Goal: Task Accomplishment & Management: Complete application form

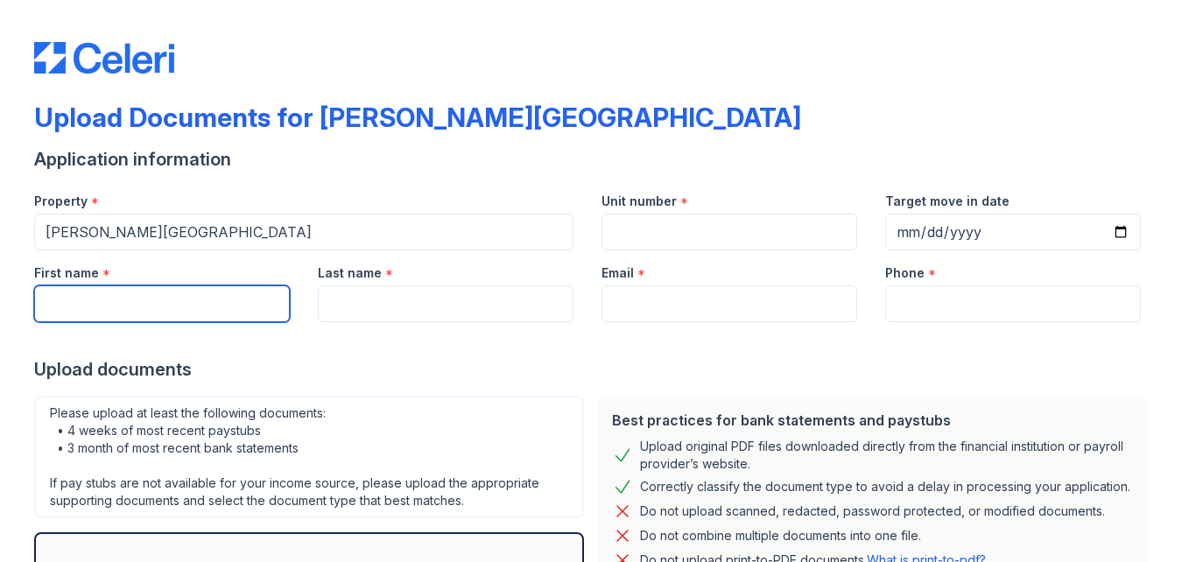
click at [136, 305] on input "First name" at bounding box center [162, 304] width 256 height 37
type input "[PERSON_NAME]"
type input "[EMAIL_ADDRESS][DOMAIN_NAME]"
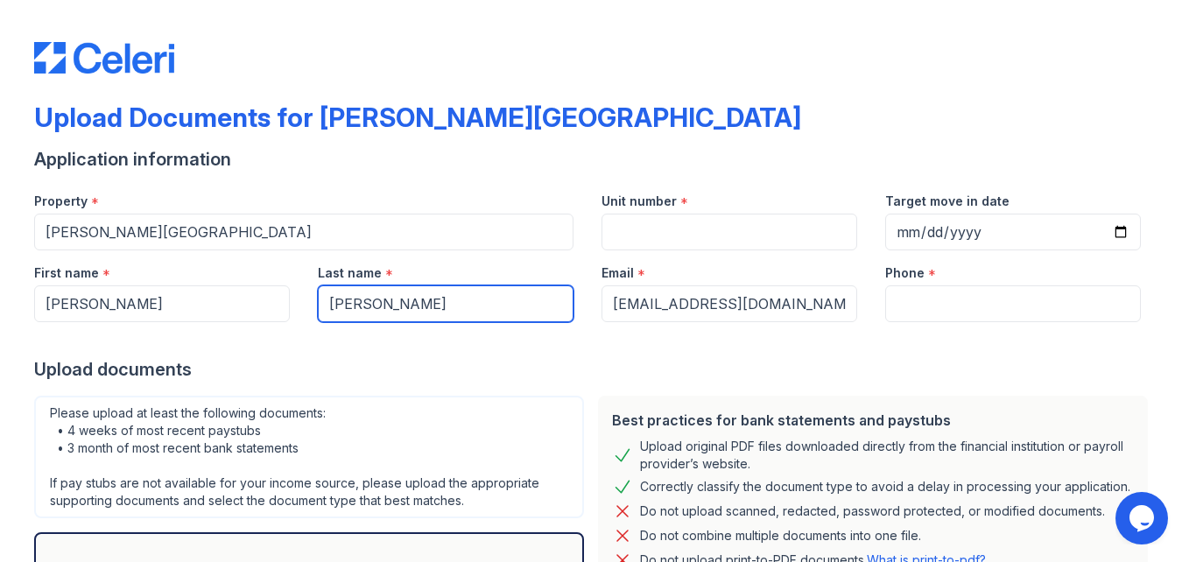
click at [488, 308] on input "[PERSON_NAME]" at bounding box center [446, 304] width 256 height 37
type input "[PERSON_NAME]"
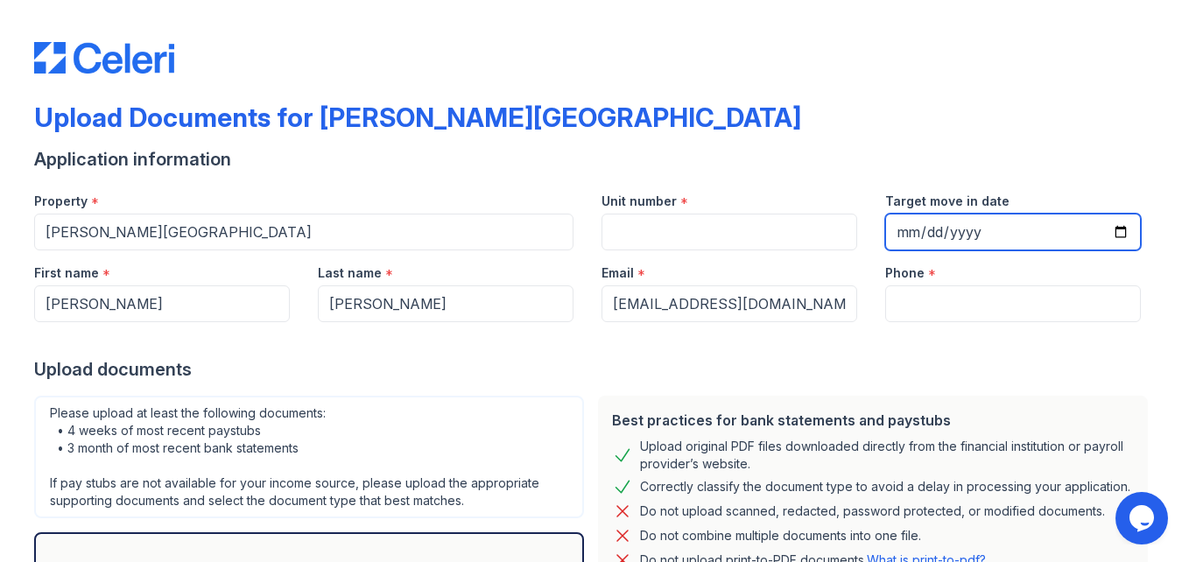
click at [909, 237] on input "Target move in date" at bounding box center [1013, 232] width 256 height 37
click at [1107, 229] on input "Target move in date" at bounding box center [1013, 232] width 256 height 37
click at [1007, 233] on input "[DATE]" at bounding box center [1013, 232] width 256 height 37
click at [1122, 236] on input "[DATE]" at bounding box center [1013, 232] width 256 height 37
type input "[DATE]"
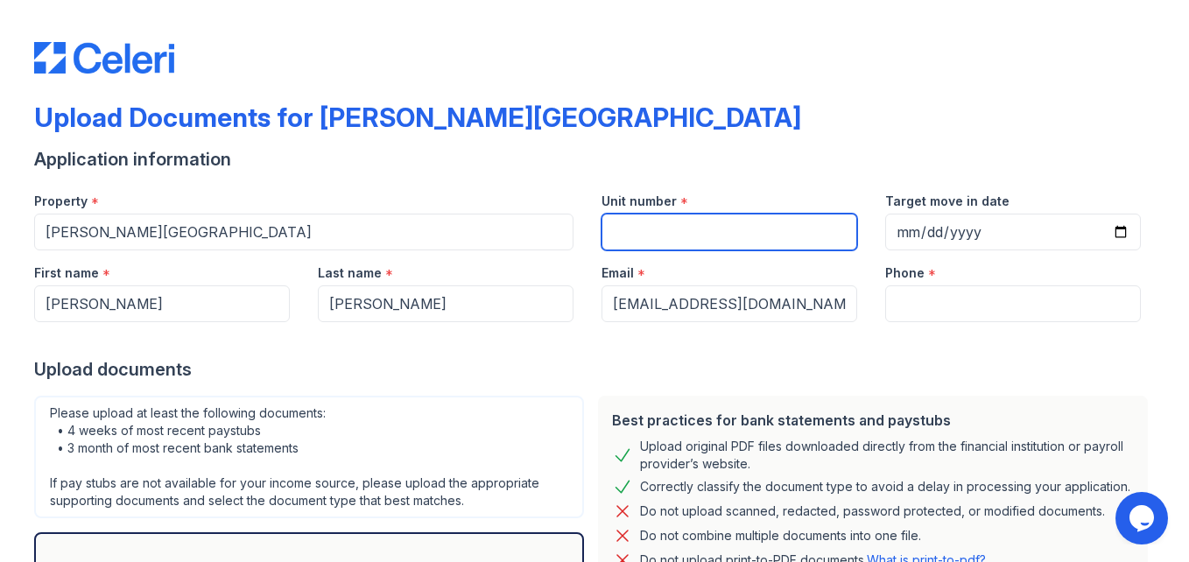
click at [737, 230] on input "Unit number" at bounding box center [730, 232] width 256 height 37
type input "T2"
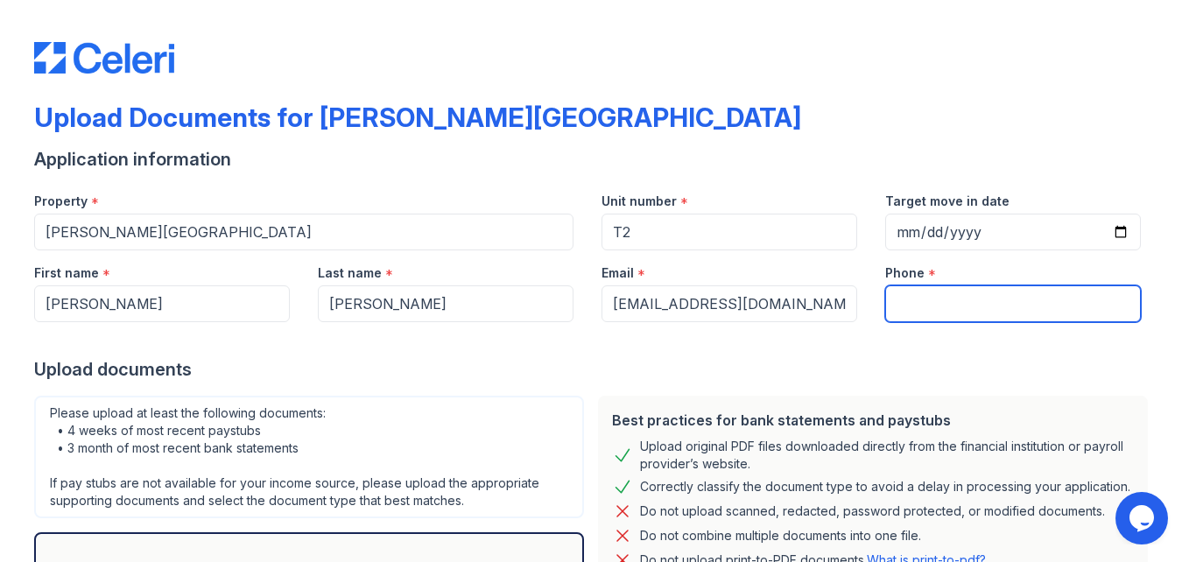
click at [924, 301] on input "Phone" at bounding box center [1013, 304] width 256 height 37
type input "3"
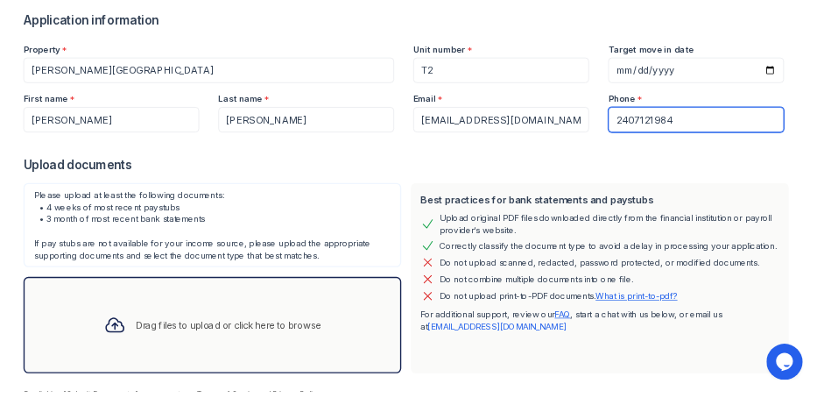
scroll to position [219, 0]
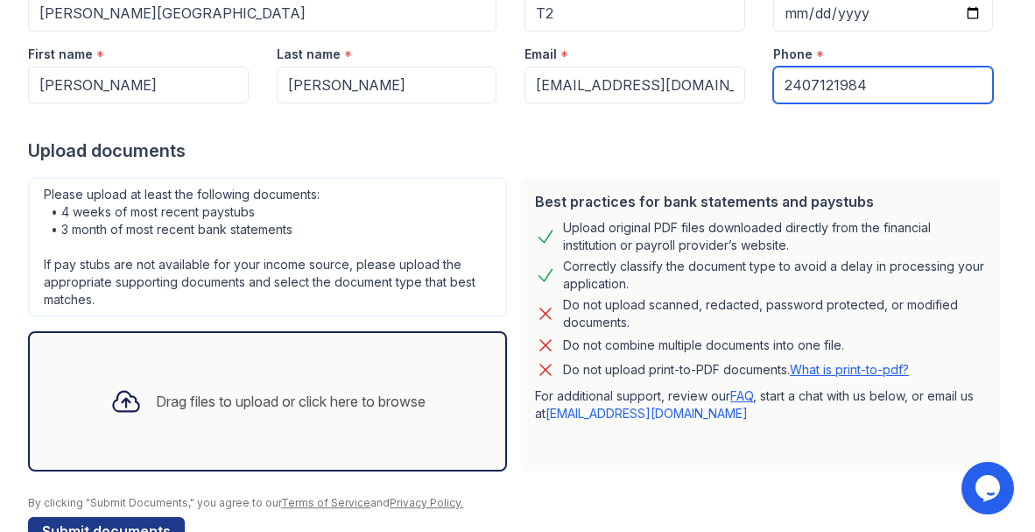
type input "2407121984"
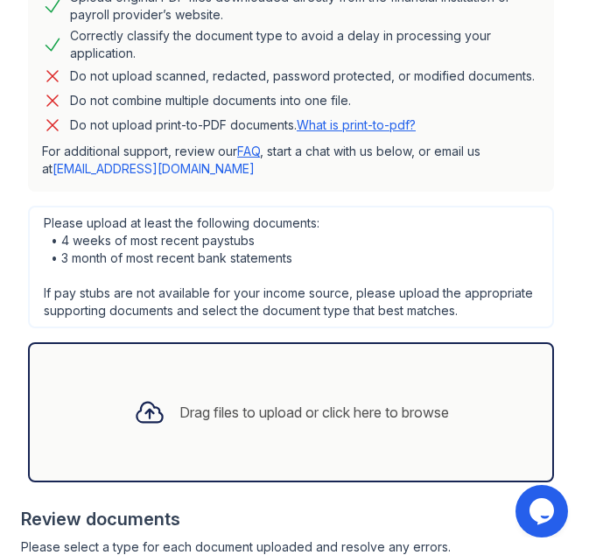
scroll to position [1089, 0]
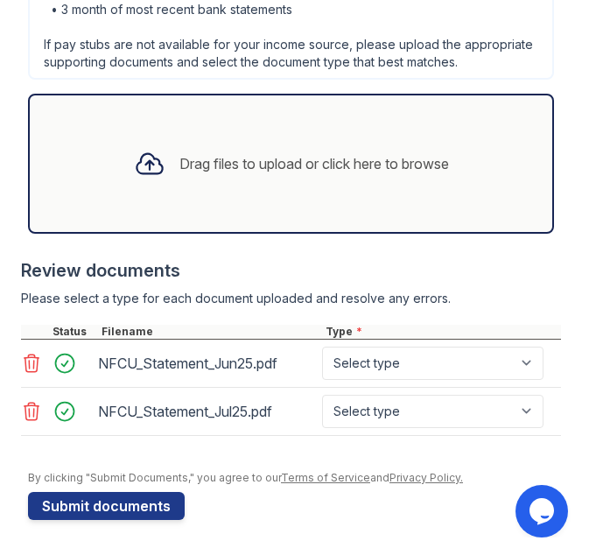
click at [25, 412] on icon at bounding box center [32, 412] width 15 height 18
click at [525, 375] on select "Select type Paystub Bank Statement Offer Letter Tax Documents Benefit Award Let…" at bounding box center [433, 363] width 222 height 33
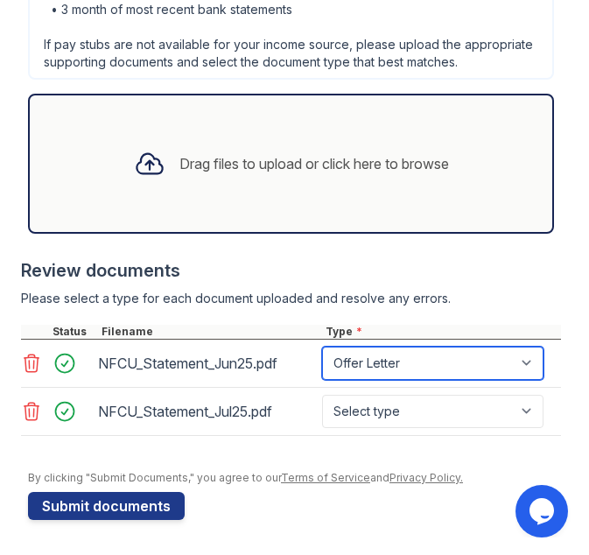
click at [322, 347] on select "Select type Paystub Bank Statement Offer Letter Tax Documents Benefit Award Let…" at bounding box center [433, 363] width 222 height 33
click at [527, 365] on select "Select type Paystub Bank Statement Offer Letter Tax Documents Benefit Award Let…" at bounding box center [433, 363] width 222 height 33
select select "bank_statement"
click at [322, 347] on select "Select type Paystub Bank Statement Offer Letter Tax Documents Benefit Award Let…" at bounding box center [433, 363] width 222 height 33
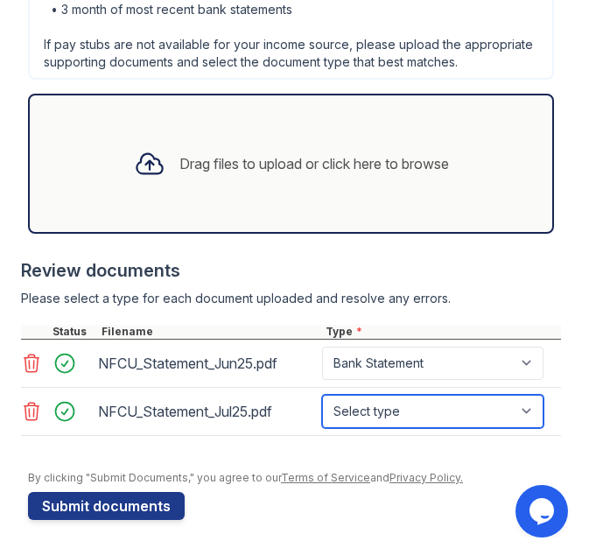
click at [531, 401] on select "Select type Paystub Bank Statement Offer Letter Tax Documents Benefit Award Let…" at bounding box center [433, 411] width 222 height 33
select select "bank_statement"
click at [322, 395] on select "Select type Paystub Bank Statement Offer Letter Tax Documents Benefit Award Let…" at bounding box center [433, 411] width 222 height 33
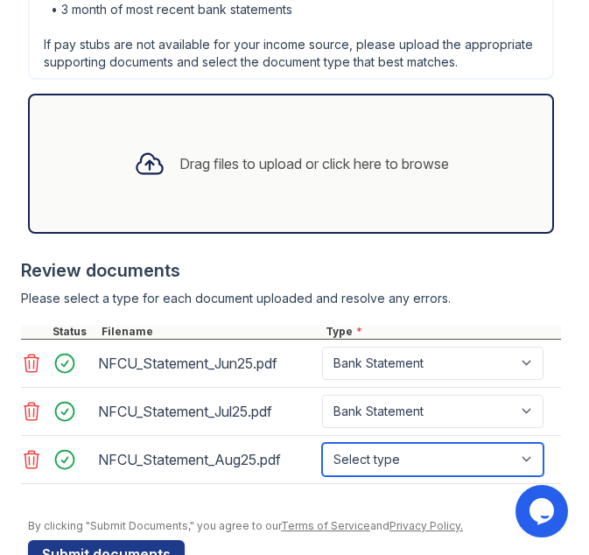
click at [524, 456] on select "Select type Paystub Bank Statement Offer Letter Tax Documents Benefit Award Let…" at bounding box center [433, 459] width 222 height 33
select select "bank_statement"
click at [322, 443] on select "Select type Paystub Bank Statement Offer Letter Tax Documents Benefit Award Let…" at bounding box center [433, 459] width 222 height 33
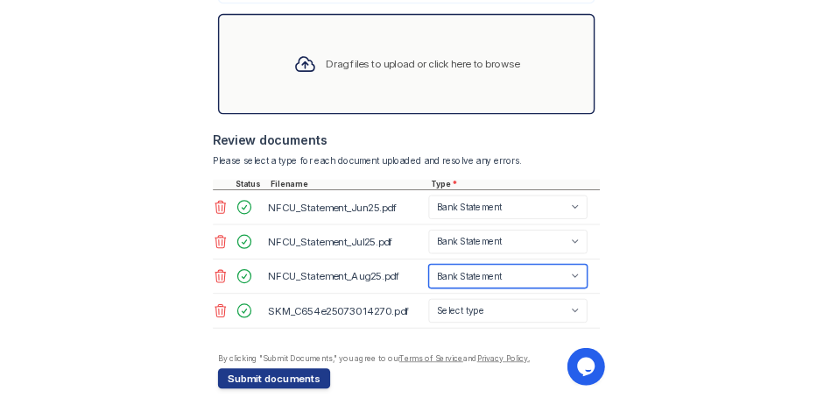
scroll to position [1185, 0]
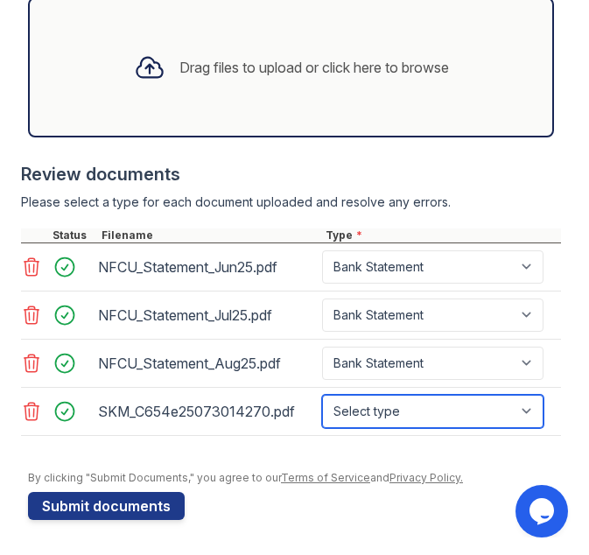
click at [532, 416] on select "Select type Paystub Bank Statement Offer Letter Tax Documents Benefit Award Let…" at bounding box center [433, 411] width 222 height 33
select select "offer_letter"
click at [322, 395] on select "Select type Paystub Bank Statement Offer Letter Tax Documents Benefit Award Let…" at bounding box center [433, 411] width 222 height 33
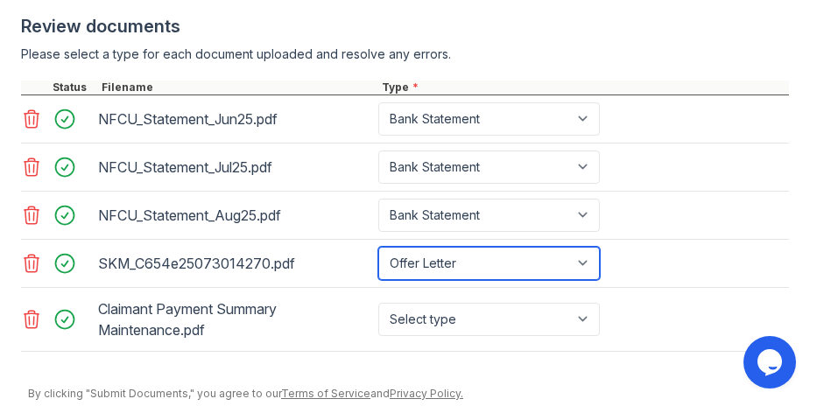
scroll to position [962, 0]
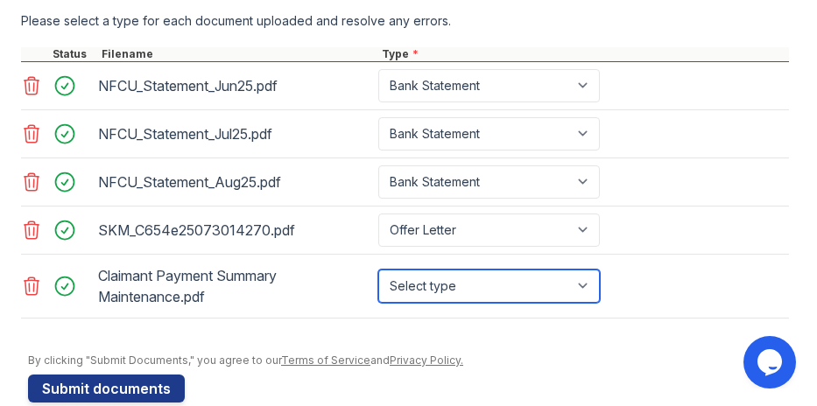
click at [582, 270] on select "Select type Paystub Bank Statement Offer Letter Tax Documents Benefit Award Let…" at bounding box center [489, 286] width 222 height 33
select select "benefit_award_letter"
click at [378, 270] on select "Select type Paystub Bank Statement Offer Letter Tax Documents Benefit Award Let…" at bounding box center [489, 286] width 222 height 33
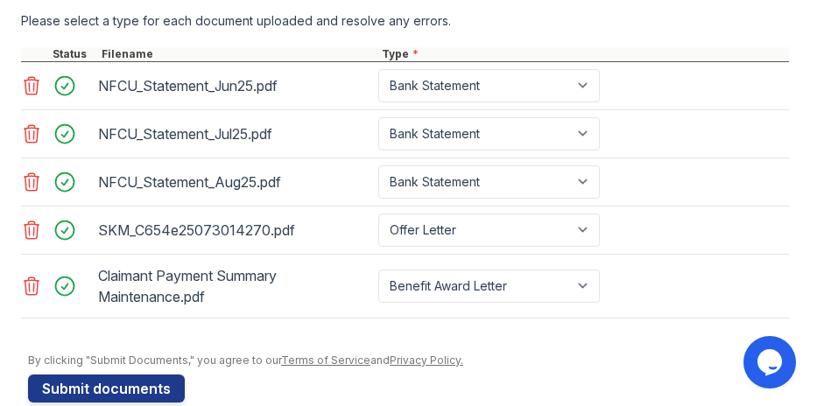
click at [32, 276] on icon at bounding box center [31, 286] width 21 height 21
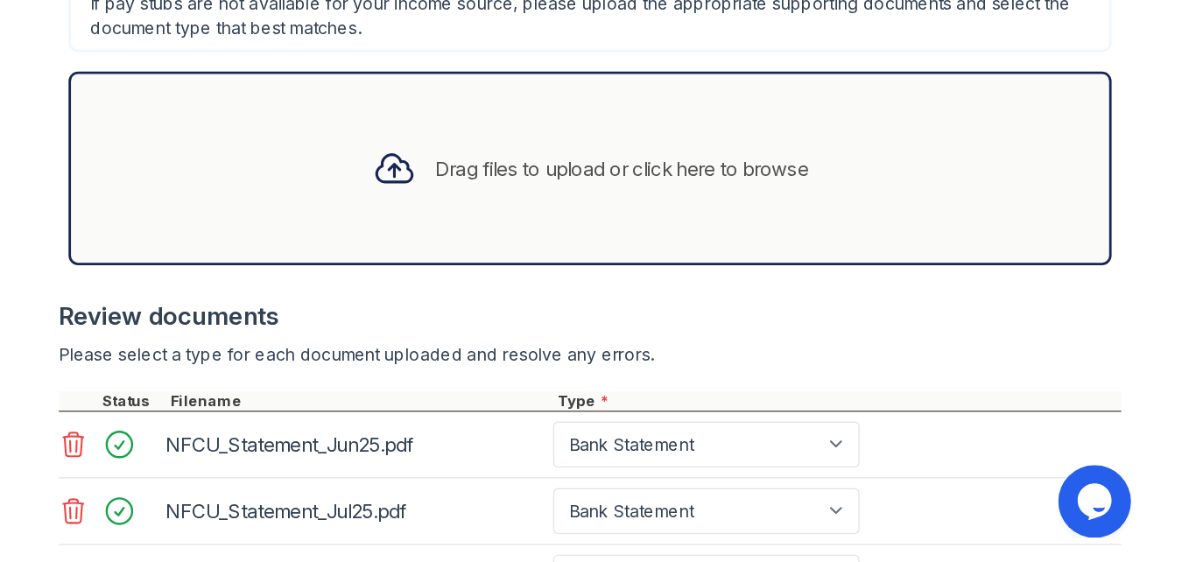
scroll to position [624, 0]
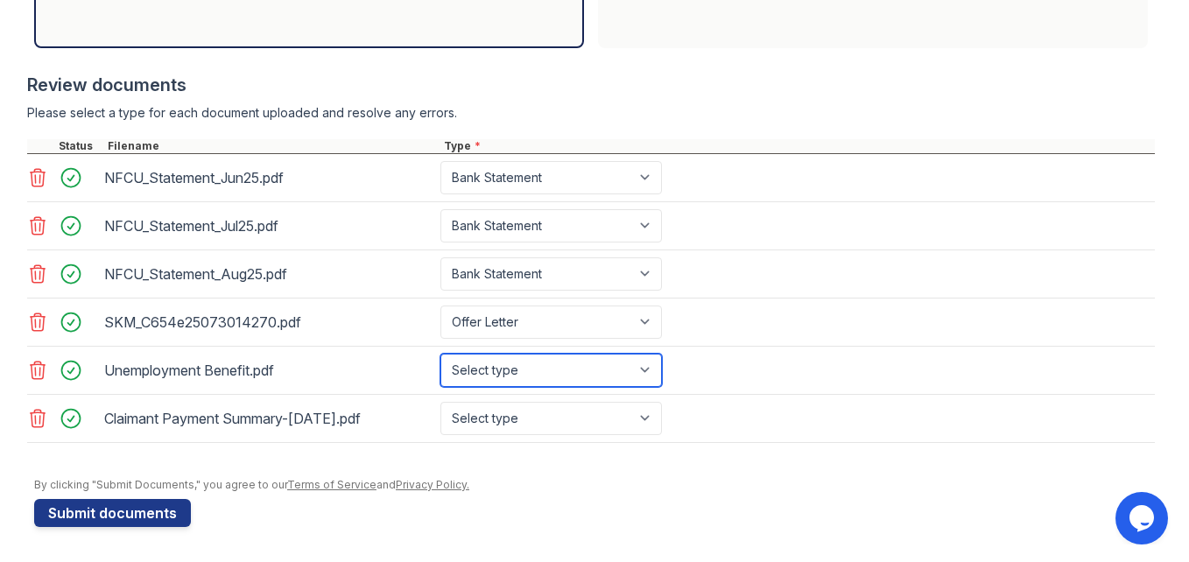
click at [646, 367] on select "Select type Paystub Bank Statement Offer Letter Tax Documents Benefit Award Let…" at bounding box center [552, 370] width 222 height 33
select select "benefit_award_letter"
click at [441, 354] on select "Select type Paystub Bank Statement Offer Letter Tax Documents Benefit Award Let…" at bounding box center [552, 370] width 222 height 33
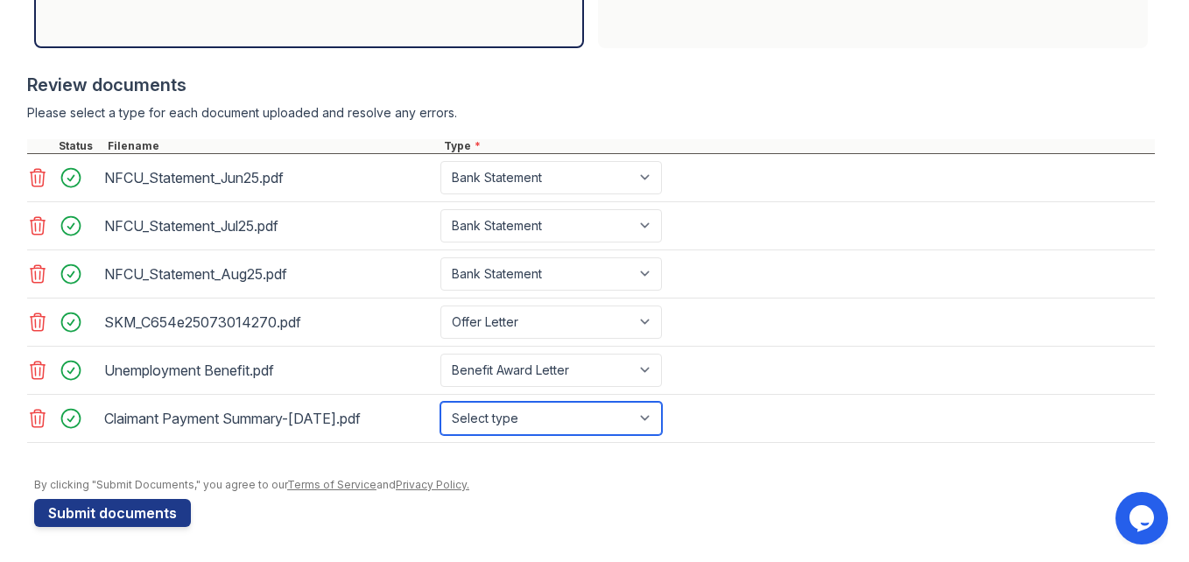
click at [643, 420] on select "Select type Paystub Bank Statement Offer Letter Tax Documents Benefit Award Let…" at bounding box center [552, 418] width 222 height 33
select select "benefit_award_letter"
click at [441, 402] on select "Select type Paystub Bank Statement Offer Letter Tax Documents Benefit Award Let…" at bounding box center [552, 418] width 222 height 33
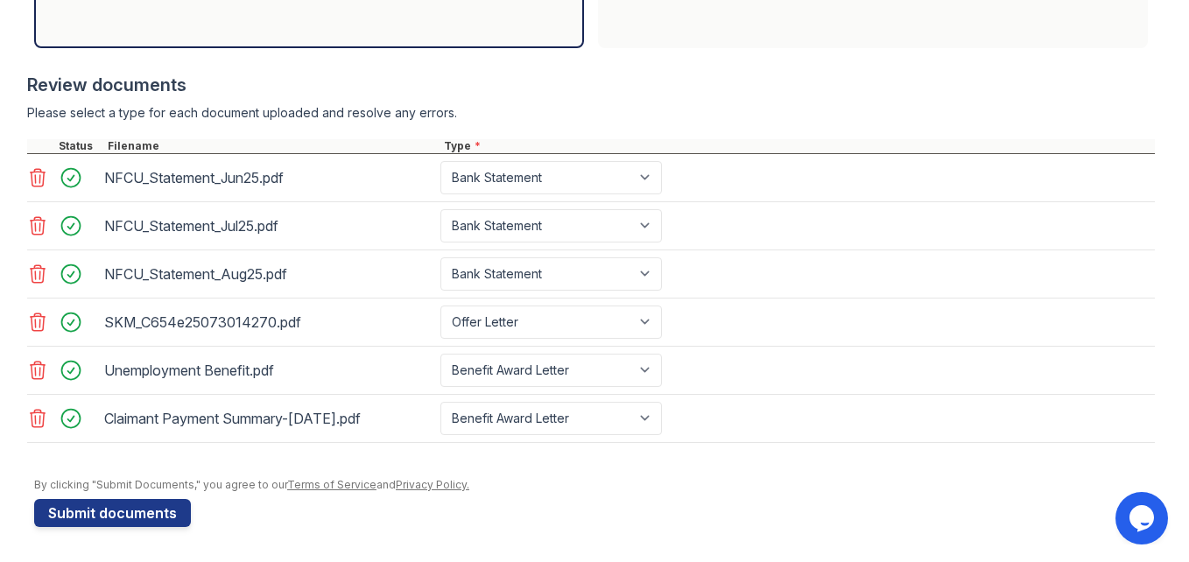
click at [665, 484] on div "By clicking "Submit Documents," you agree to our Terms of Service and Privacy P…" at bounding box center [594, 485] width 1121 height 14
click at [159, 513] on button "Submit documents" at bounding box center [112, 513] width 157 height 28
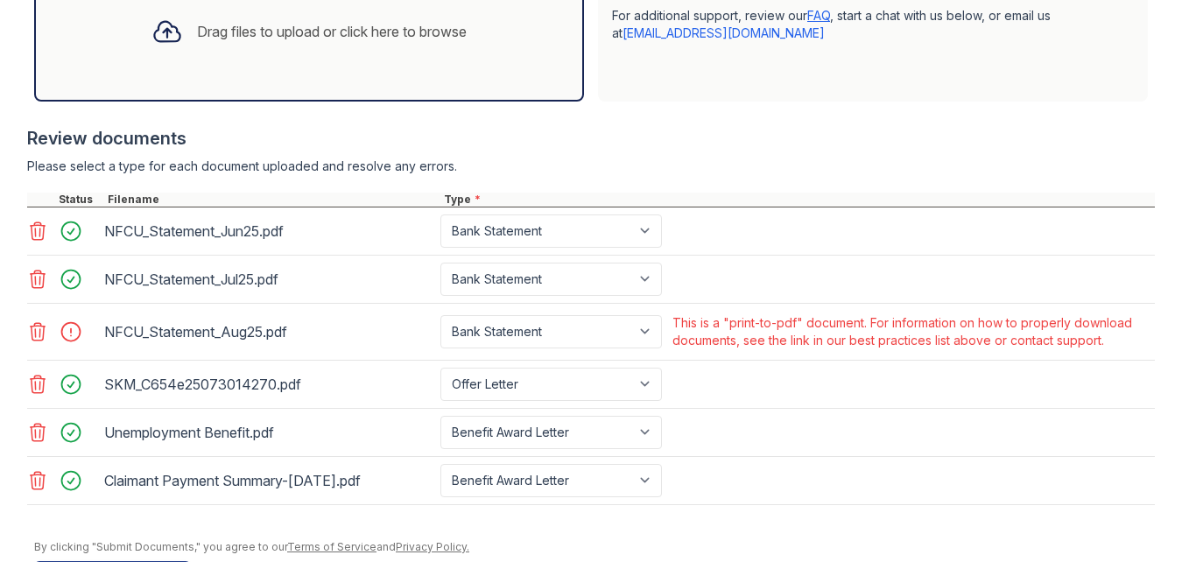
scroll to position [624, 0]
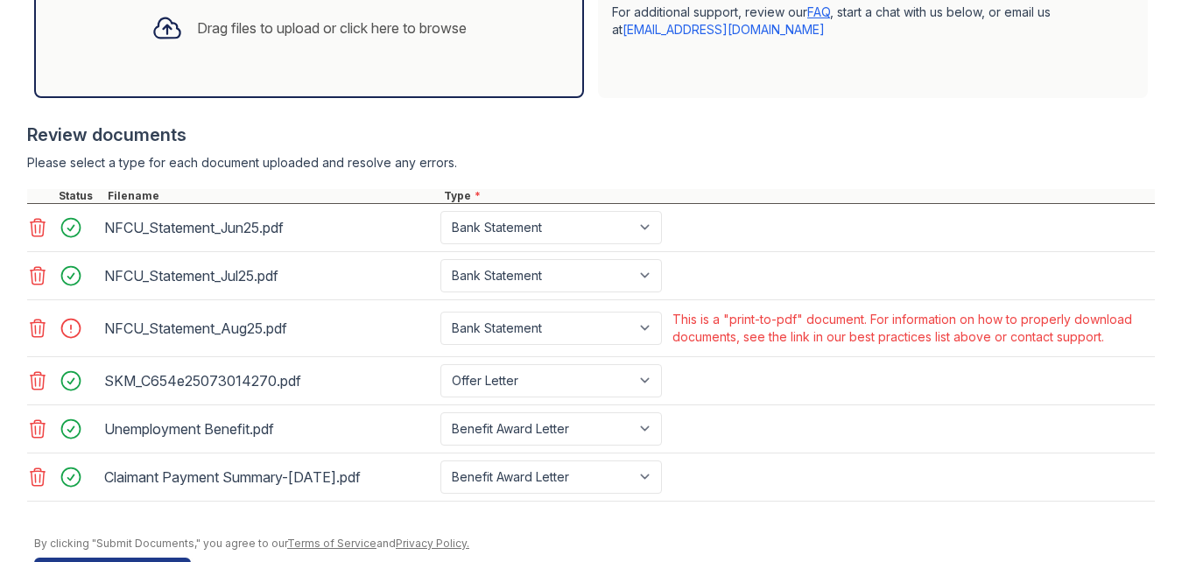
click at [31, 327] on icon at bounding box center [37, 328] width 21 height 21
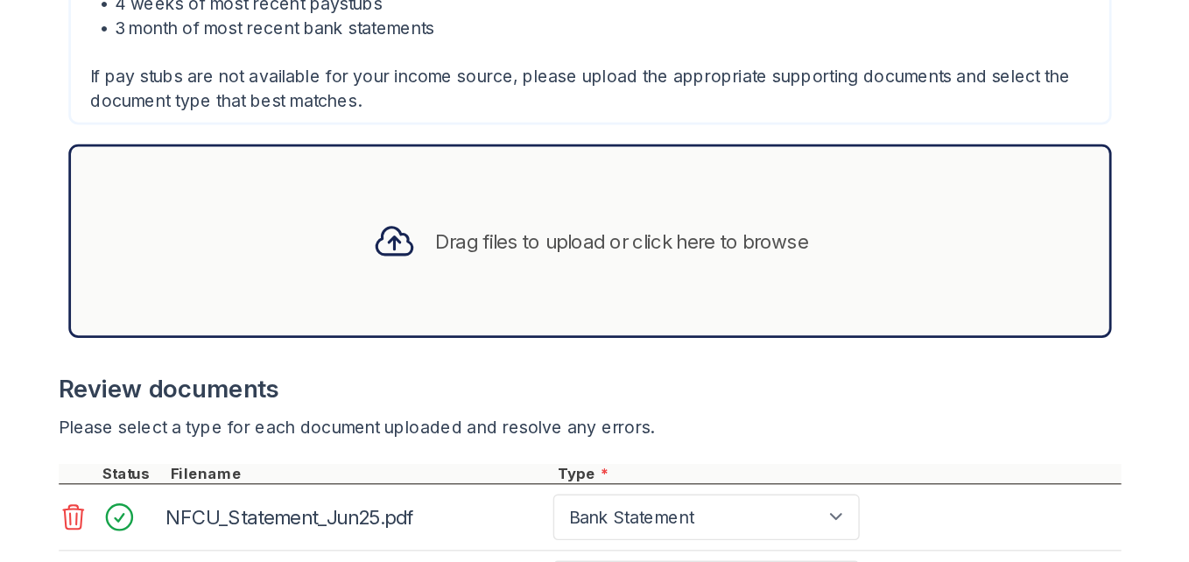
scroll to position [673, 0]
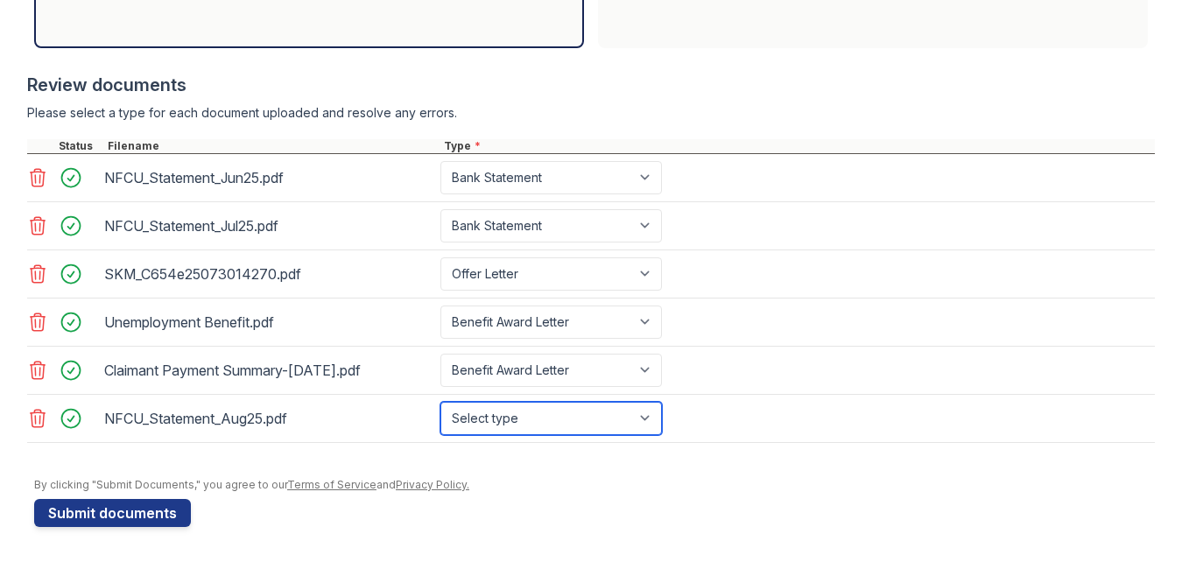
click at [647, 413] on select "Select type Paystub Bank Statement Offer Letter Tax Documents Benefit Award Let…" at bounding box center [552, 418] width 222 height 33
select select "bank_statement"
click at [441, 402] on select "Select type Paystub Bank Statement Offer Letter Tax Documents Benefit Award Let…" at bounding box center [552, 418] width 222 height 33
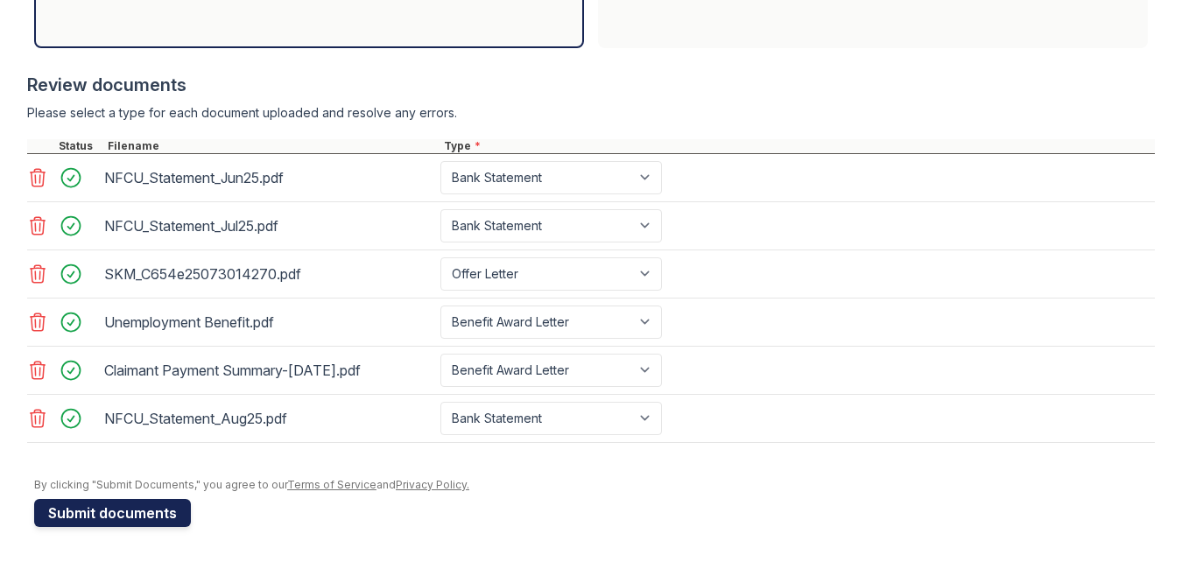
click at [101, 511] on button "Submit documents" at bounding box center [112, 513] width 157 height 28
